Goal: Transaction & Acquisition: Purchase product/service

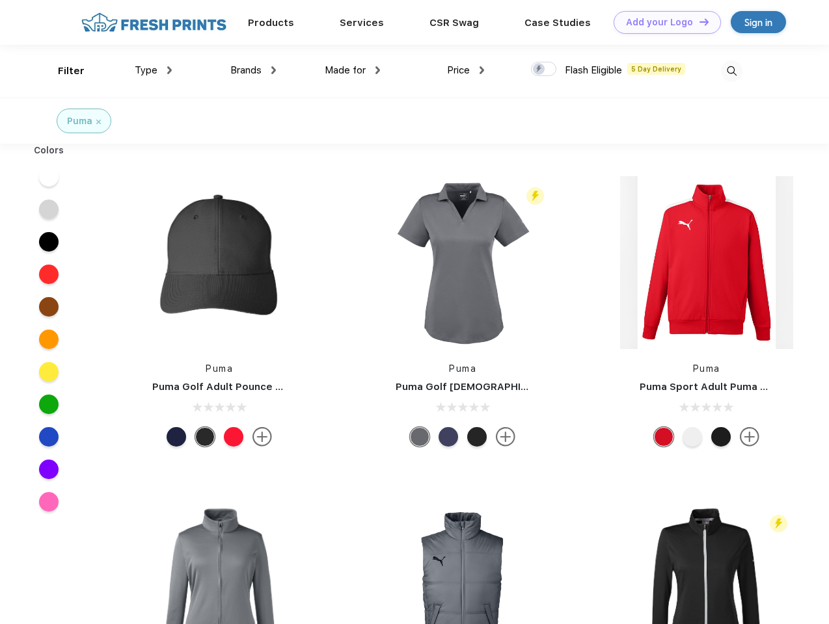
click at [662, 22] on link "Add your Logo Design Tool" at bounding box center [666, 22] width 107 height 23
click at [0, 0] on div "Design Tool" at bounding box center [0, 0] width 0 height 0
click at [698, 21] on link "Add your Logo Design Tool" at bounding box center [666, 22] width 107 height 23
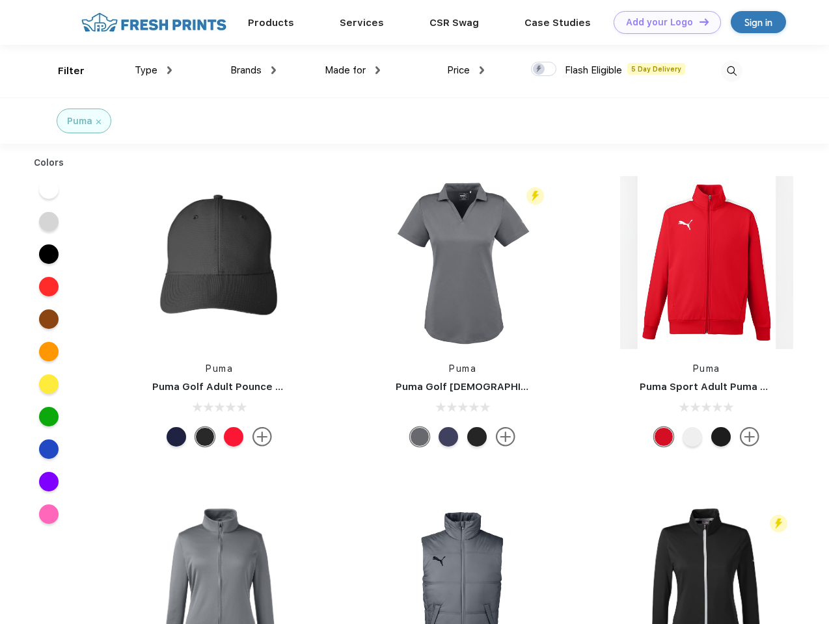
click at [62, 71] on div "Filter" at bounding box center [71, 71] width 27 height 15
click at [153, 70] on span "Type" at bounding box center [146, 70] width 23 height 12
click at [253, 70] on span "Brands" at bounding box center [245, 70] width 31 height 12
click at [353, 70] on span "Made for" at bounding box center [345, 70] width 41 height 12
click at [466, 70] on span "Price" at bounding box center [458, 70] width 23 height 12
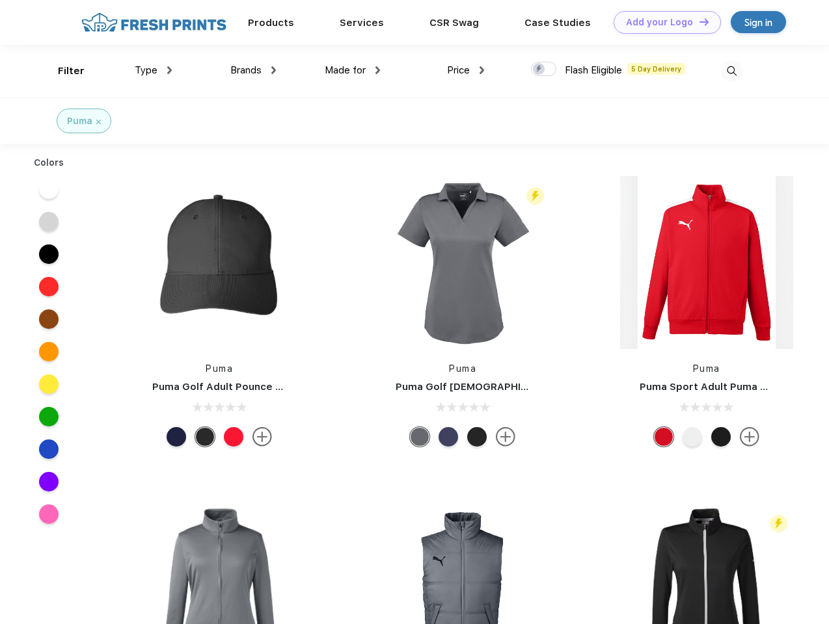
click at [544, 70] on div at bounding box center [543, 69] width 25 height 14
click at [539, 70] on input "checkbox" at bounding box center [535, 65] width 8 height 8
click at [731, 71] on img at bounding box center [731, 70] width 21 height 21
